Goal: Navigation & Orientation: Go to known website

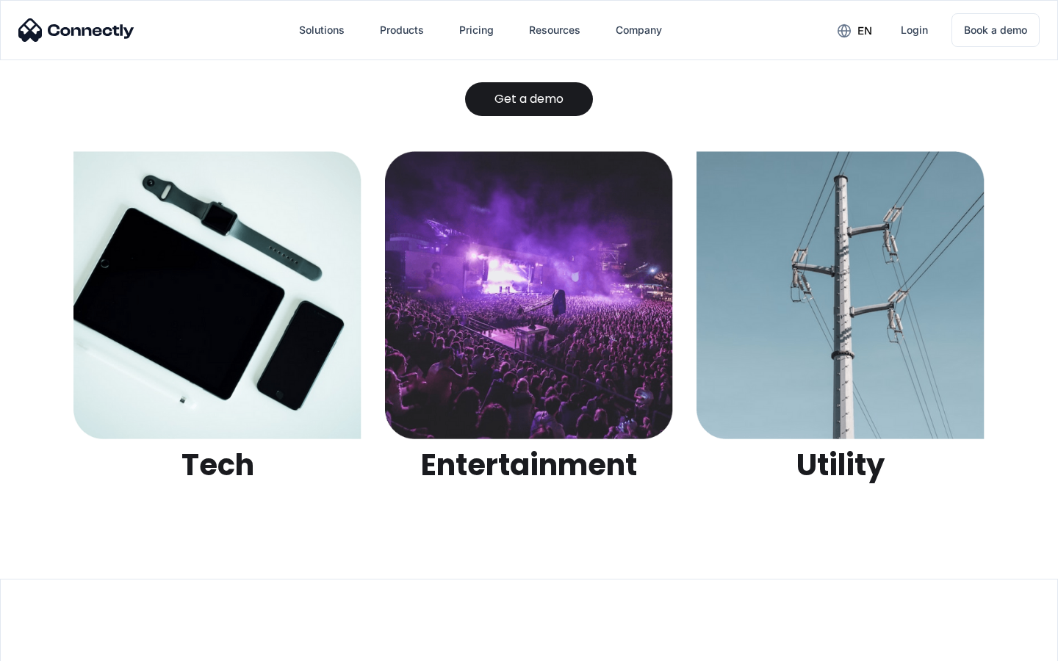
scroll to position [4636, 0]
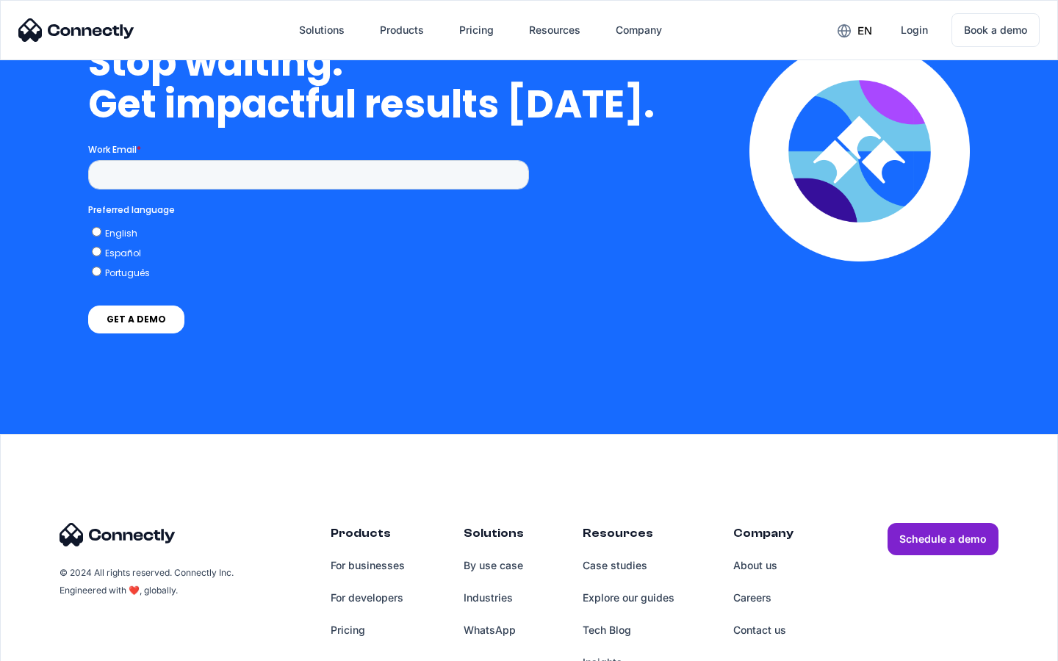
scroll to position [3729, 0]
